Goal: Understand process/instructions

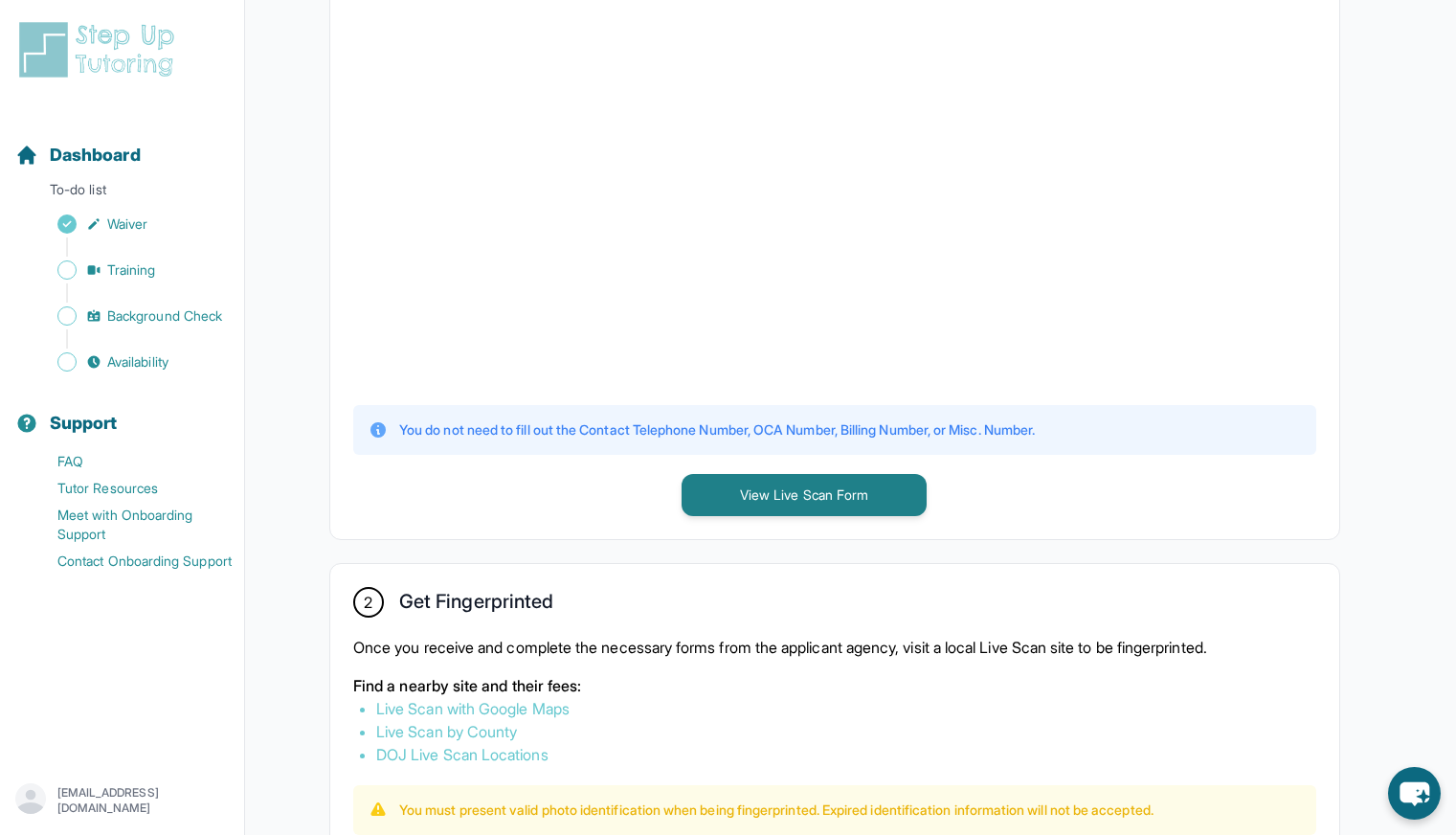
scroll to position [569, 0]
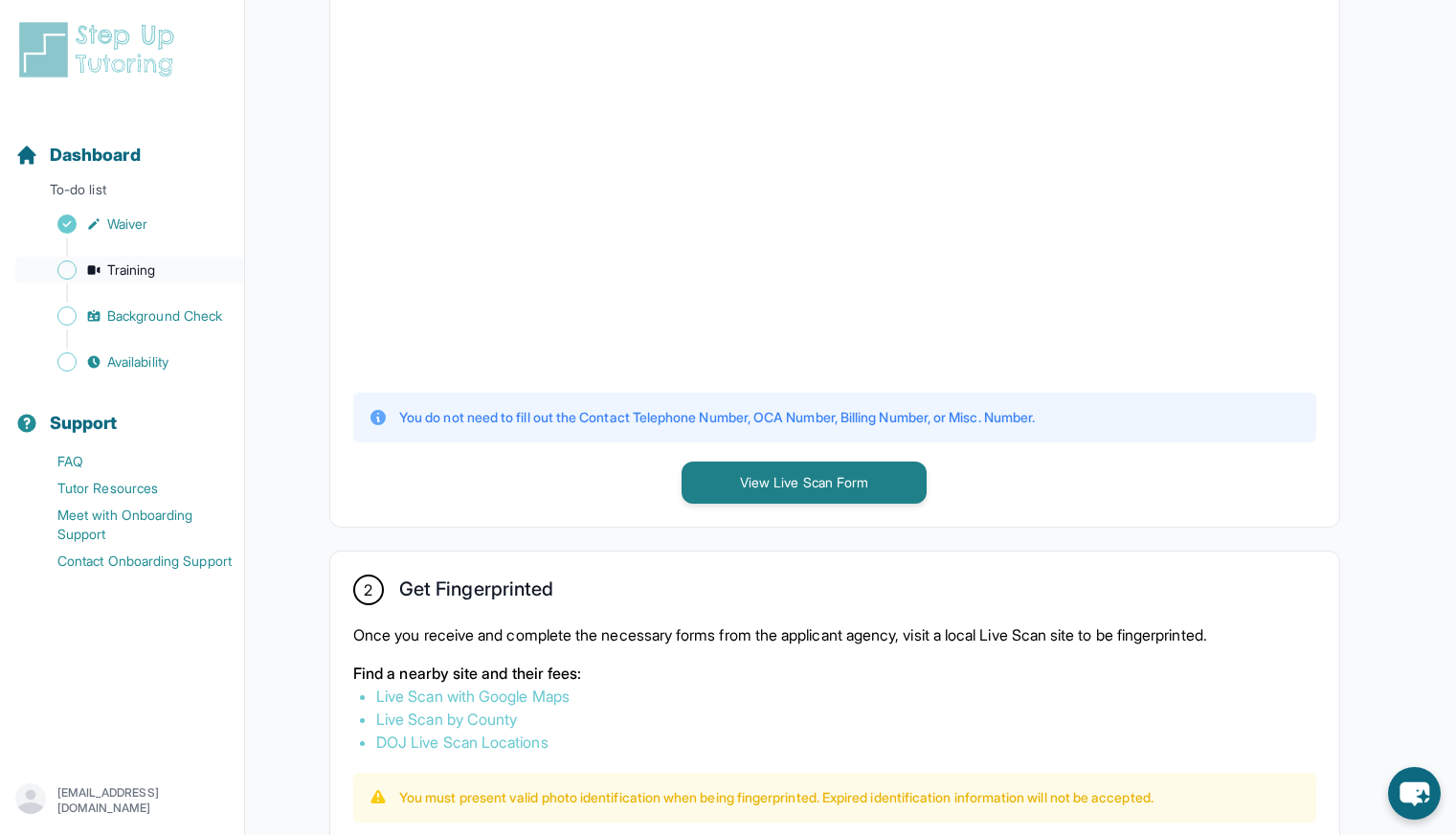
click at [143, 273] on span "Training" at bounding box center [132, 270] width 49 height 20
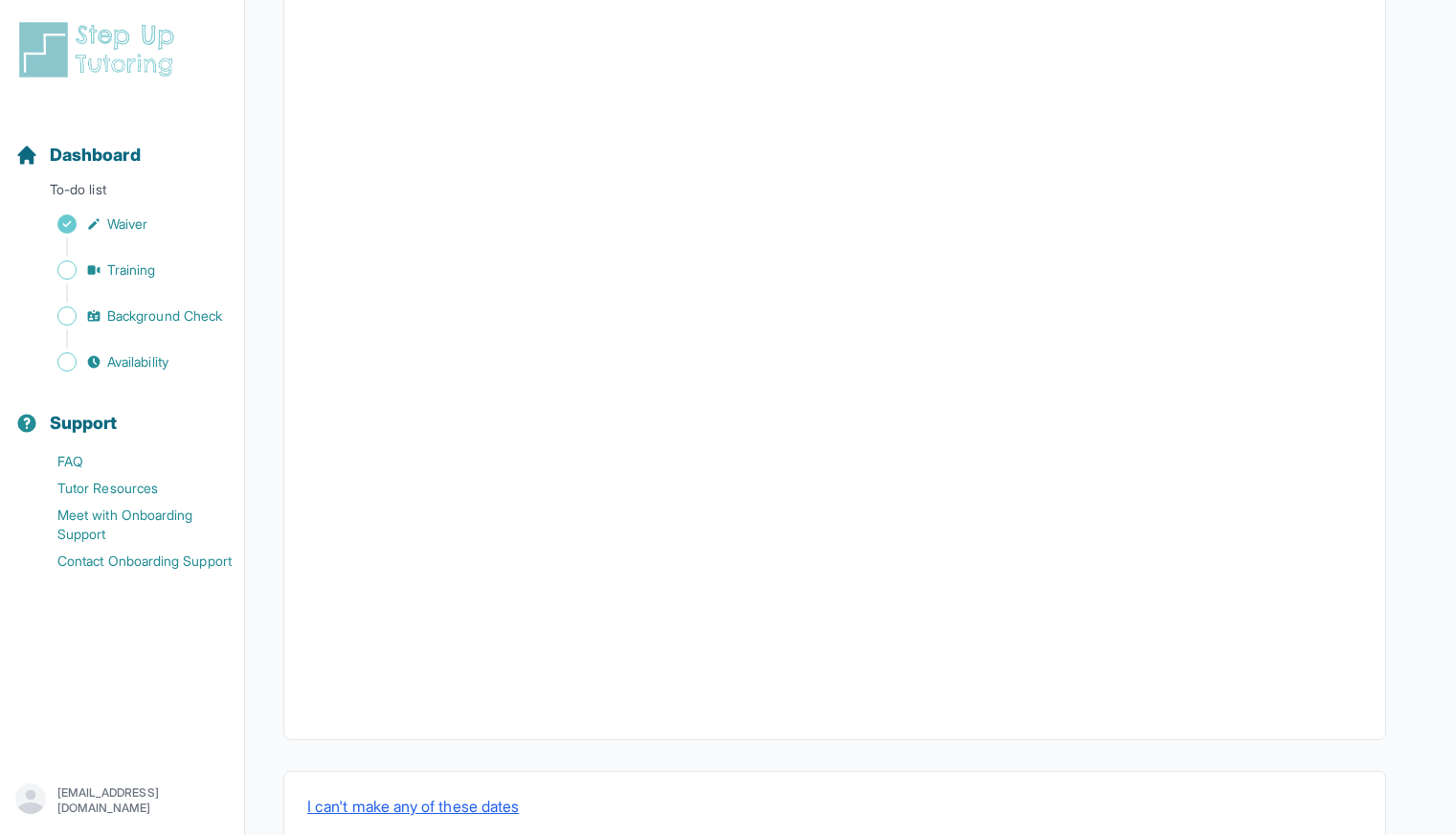
scroll to position [513, 0]
click at [187, 320] on span "Background Check" at bounding box center [164, 316] width 115 height 20
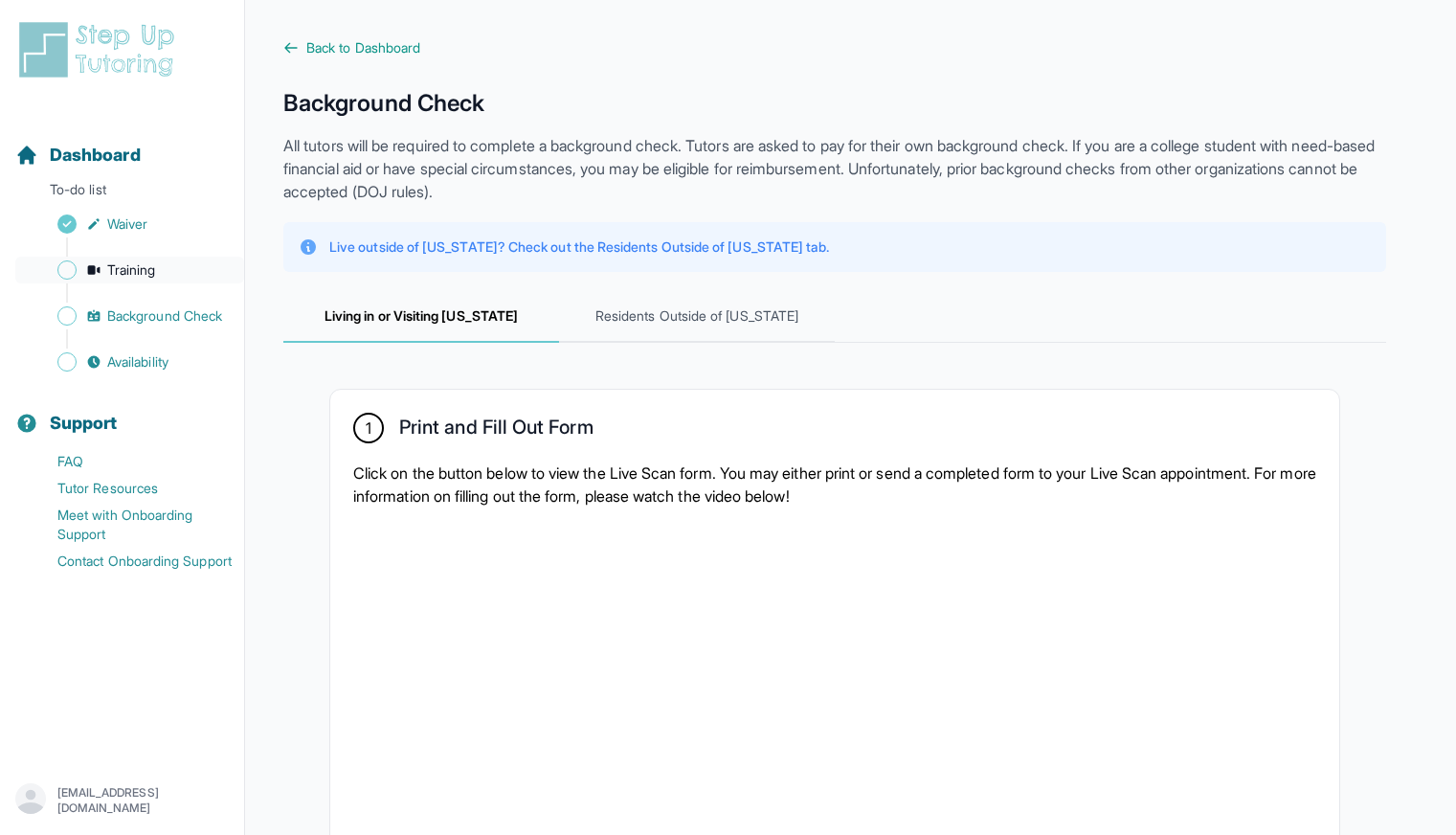
click at [117, 274] on span "Training" at bounding box center [132, 270] width 49 height 20
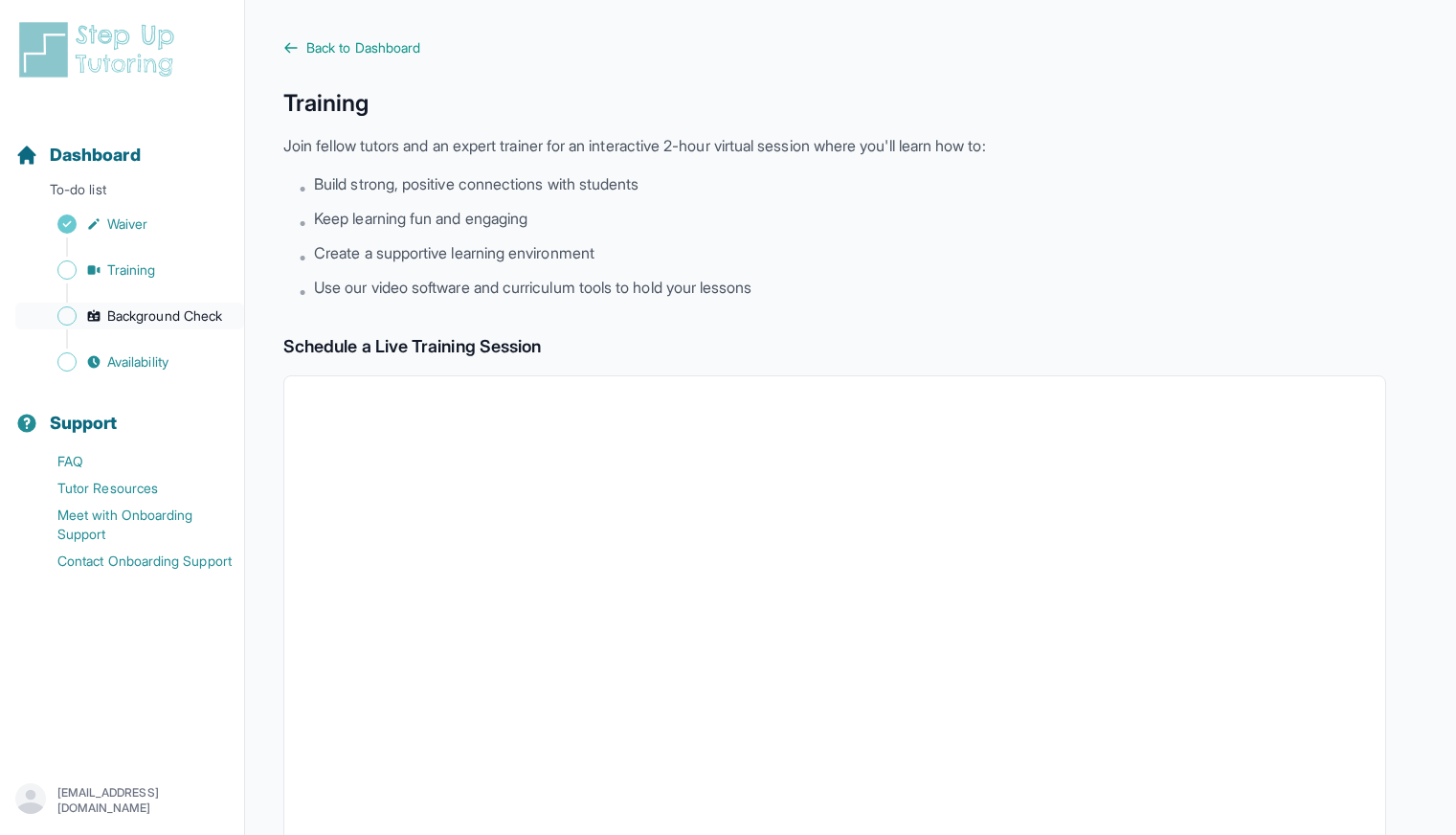
click at [142, 318] on span "Background Check" at bounding box center [164, 316] width 115 height 20
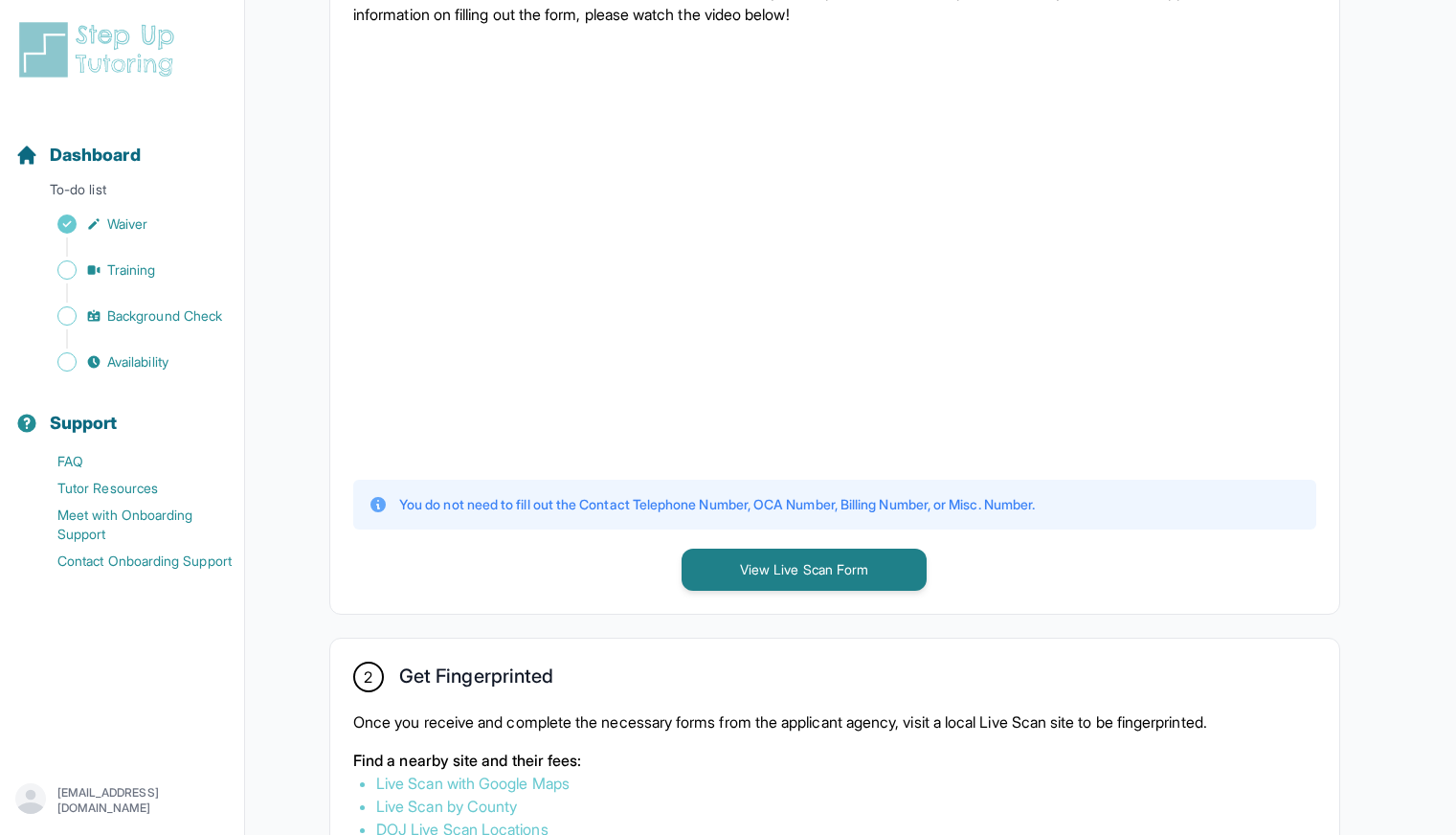
scroll to position [767, 0]
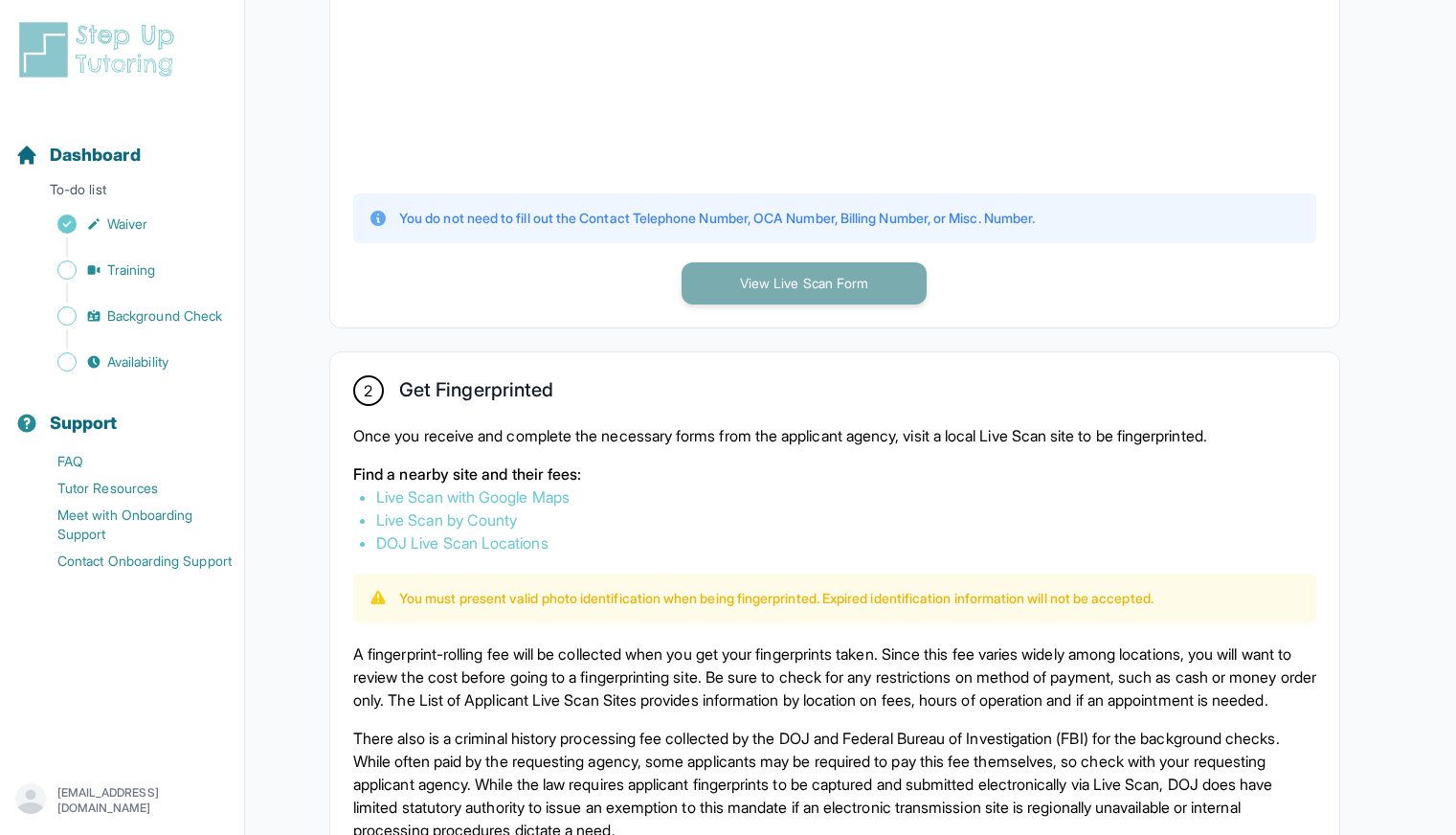
click at [741, 275] on button "View Live Scan Form" at bounding box center [804, 283] width 245 height 42
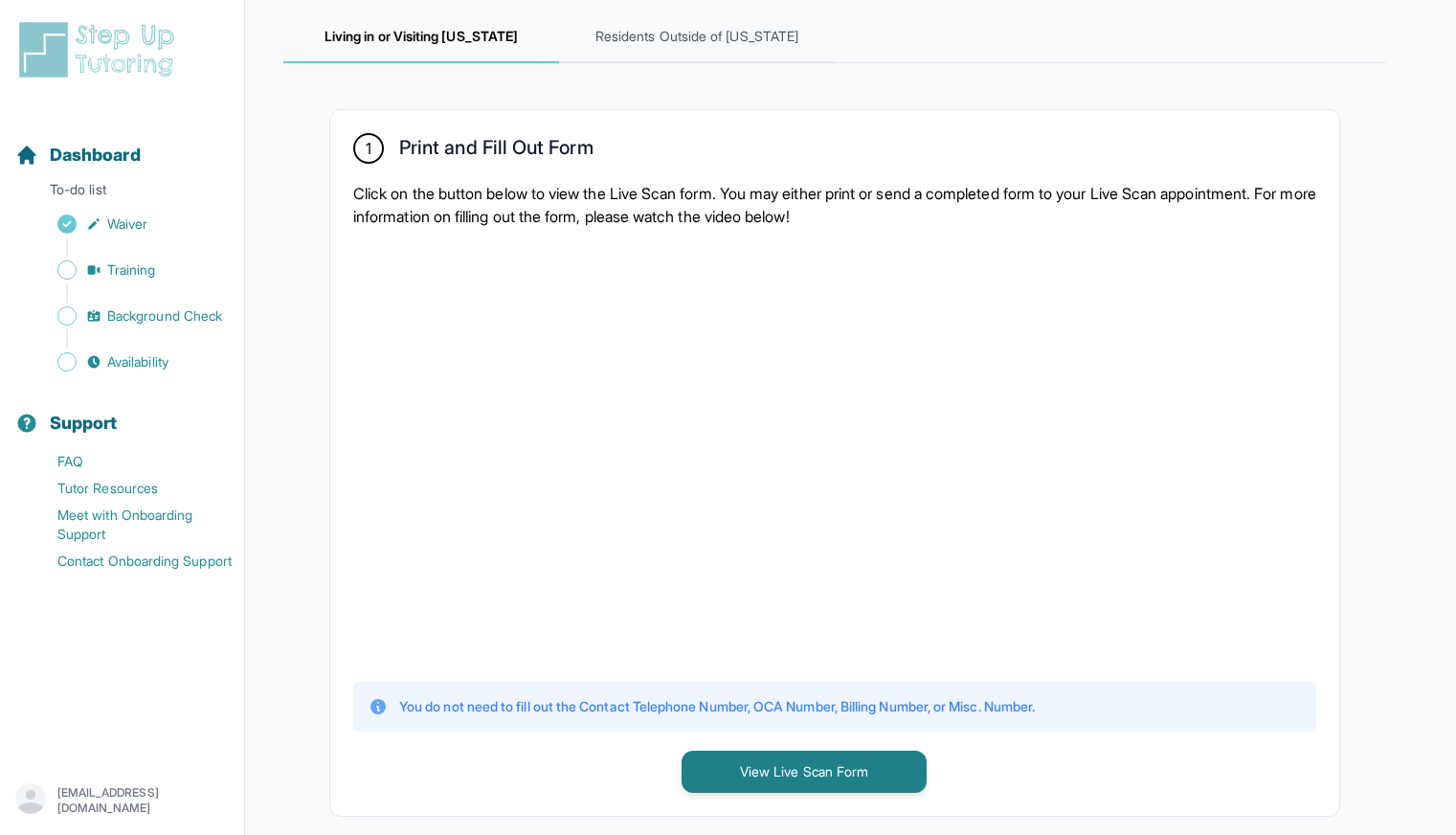
scroll to position [282, 0]
